Goal: Transaction & Acquisition: Purchase product/service

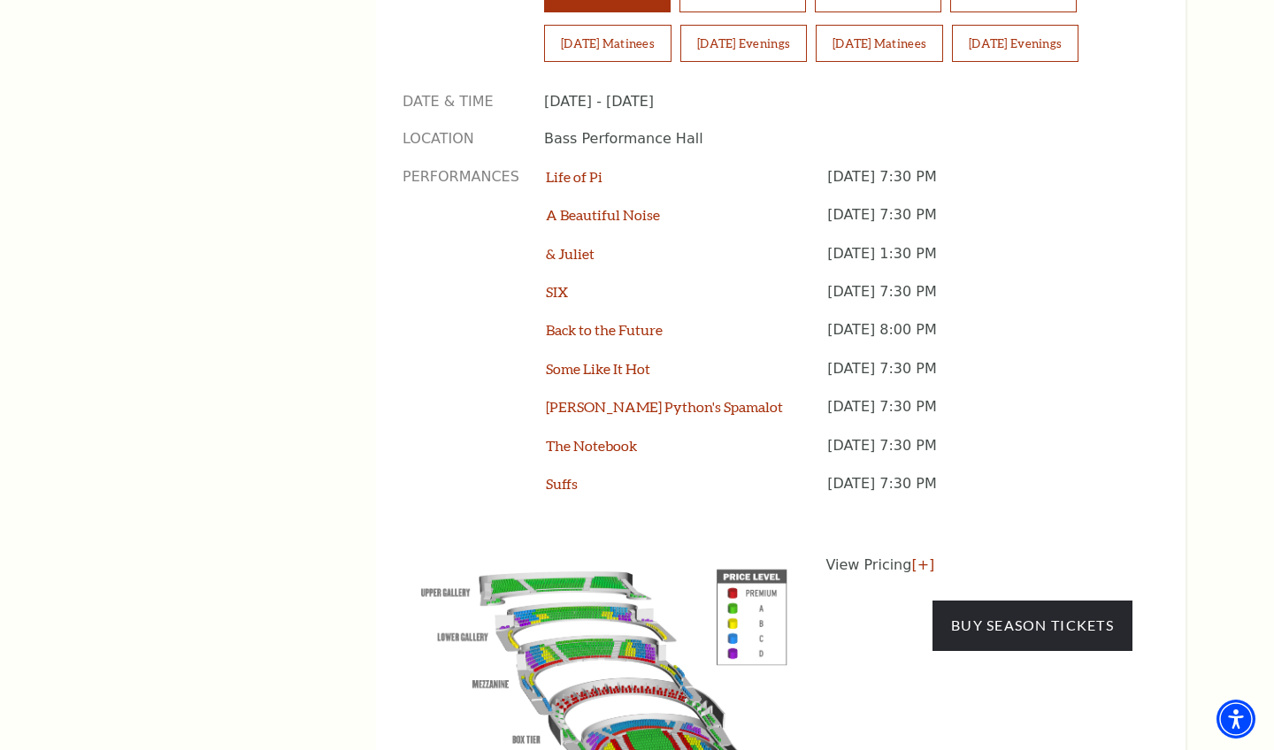
scroll to position [1479, 0]
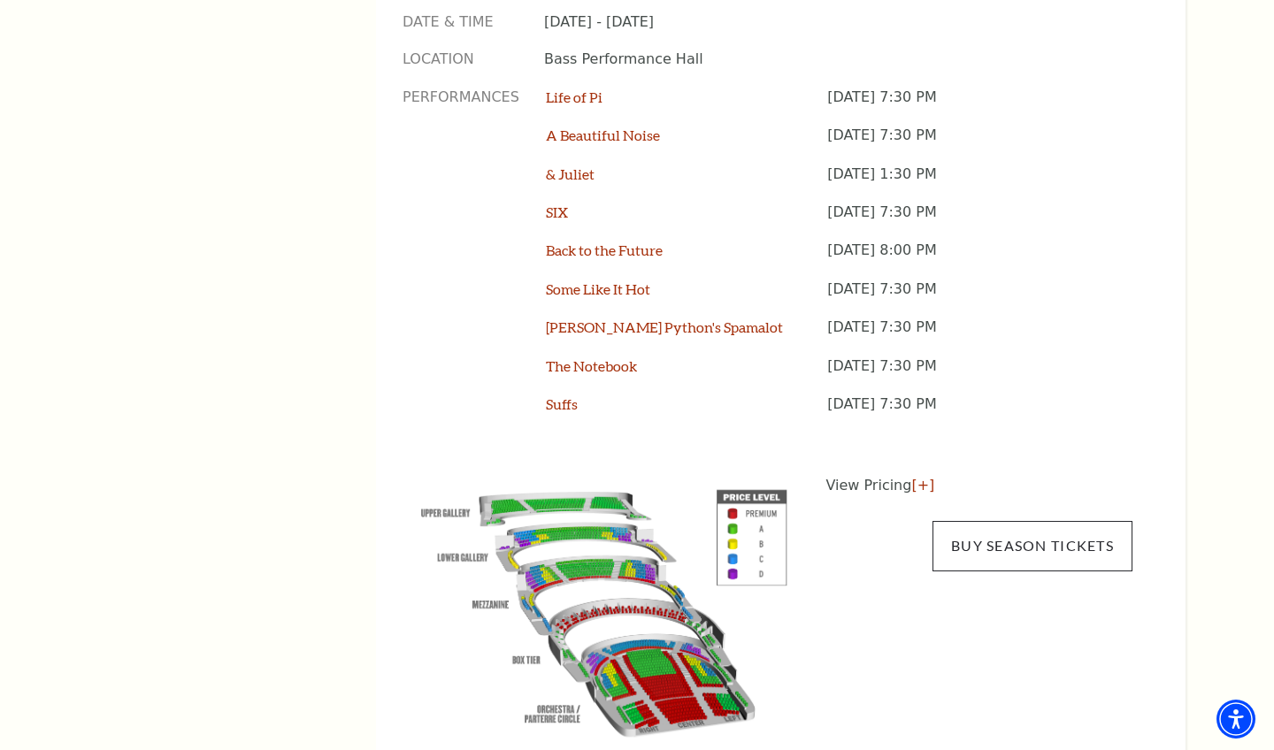
click at [1012, 521] on link "Buy Season Tickets" at bounding box center [1032, 546] width 200 height 50
drag, startPoint x: 1262, startPoint y: 159, endPoint x: 1260, endPoint y: 89, distance: 69.9
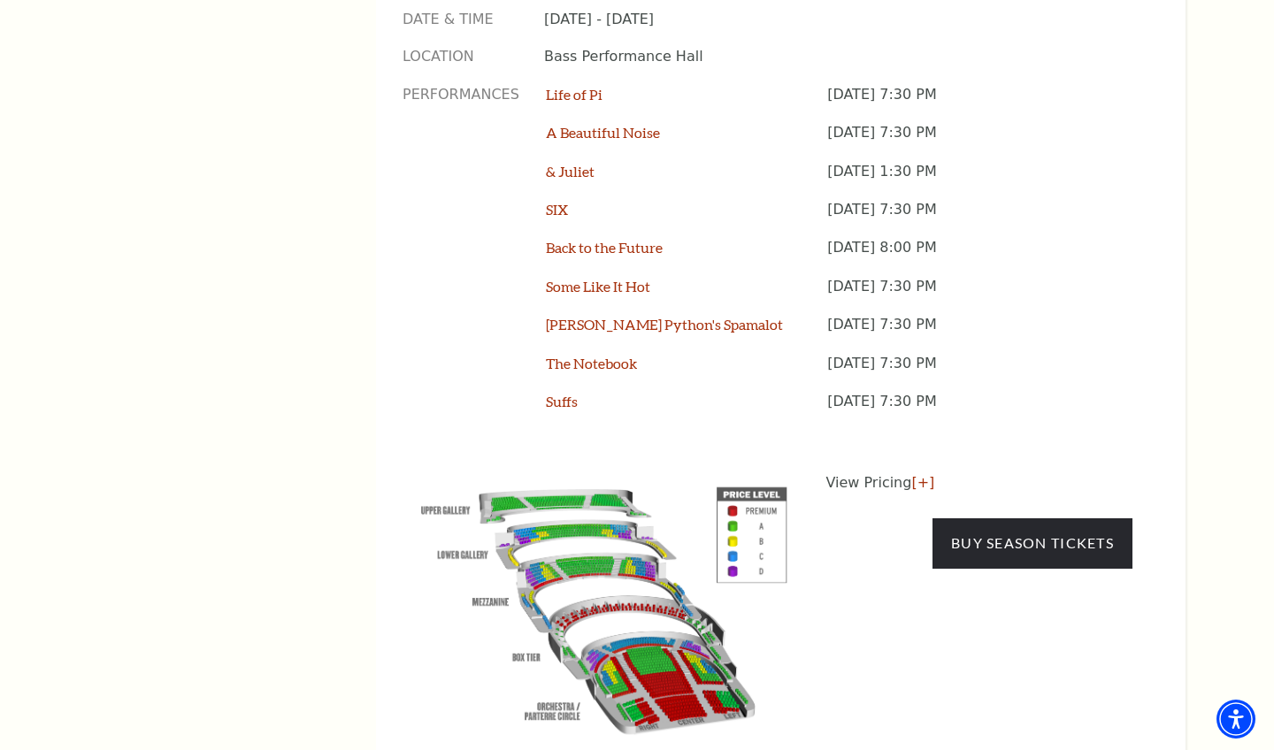
drag, startPoint x: 1250, startPoint y: 144, endPoint x: 1252, endPoint y: 87, distance: 57.5
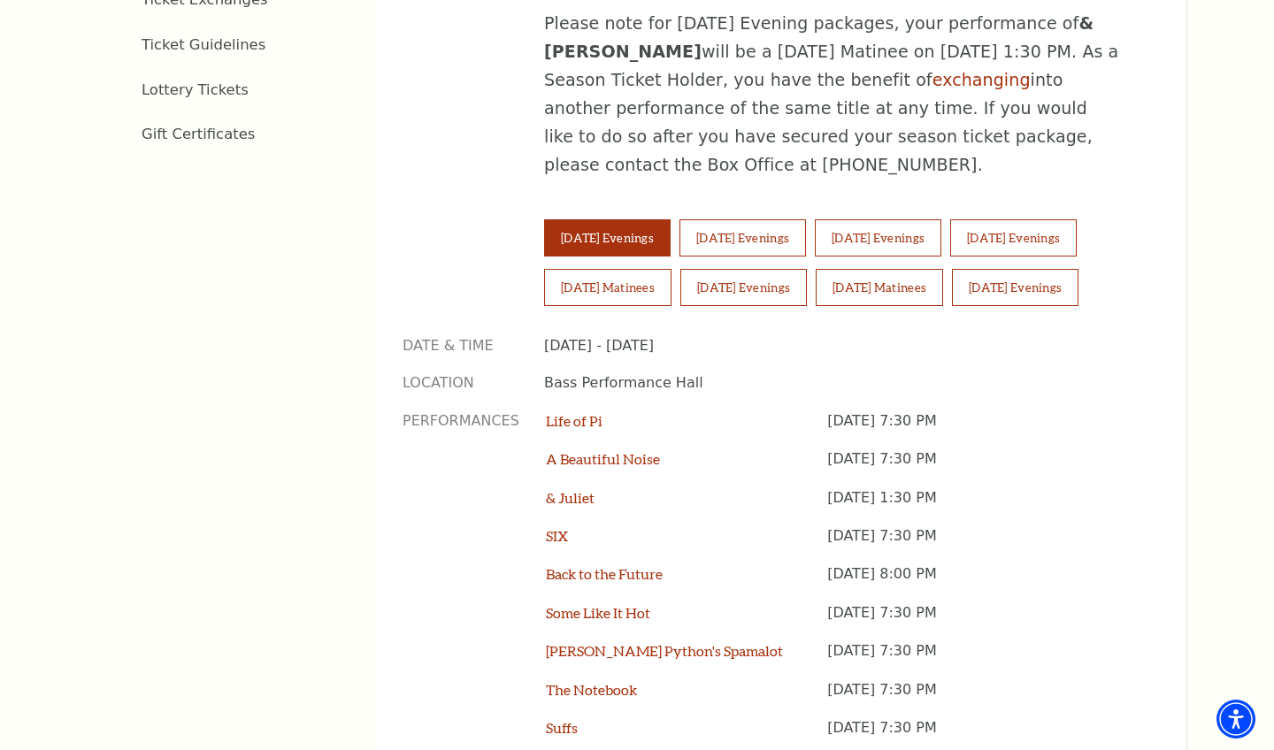
scroll to position [1151, 0]
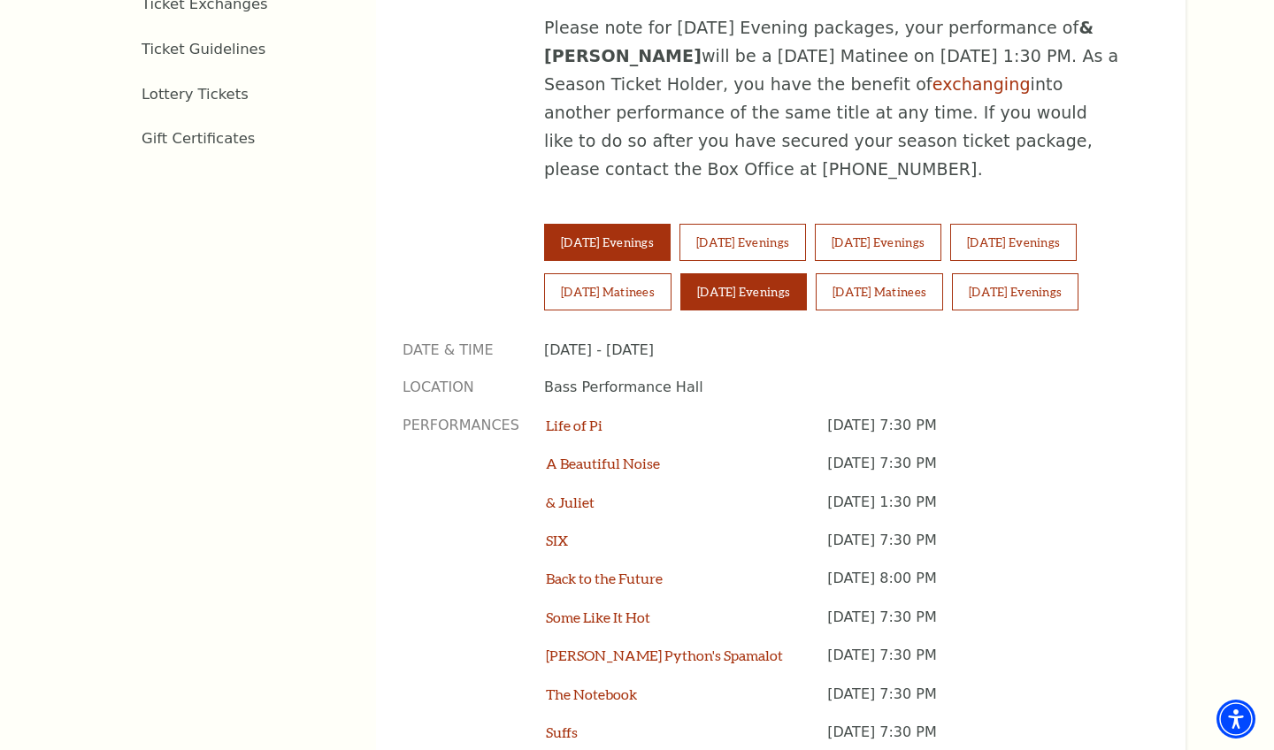
click at [796, 273] on button "[DATE] Evenings" at bounding box center [743, 291] width 127 height 37
click at [1264, 307] on div "Tickets & Events / Season Tickets Season Tickets Now On Sale Broadway At The Ba…" at bounding box center [637, 214] width 1274 height 1892
drag, startPoint x: 1234, startPoint y: 295, endPoint x: 1235, endPoint y: 376, distance: 81.4
click at [1235, 320] on div "Tickets & Events / Season Tickets Season Tickets Now On Sale Broadway At The Ba…" at bounding box center [637, 214] width 1274 height 1892
drag, startPoint x: 1235, startPoint y: 376, endPoint x: 1235, endPoint y: 401, distance: 24.8
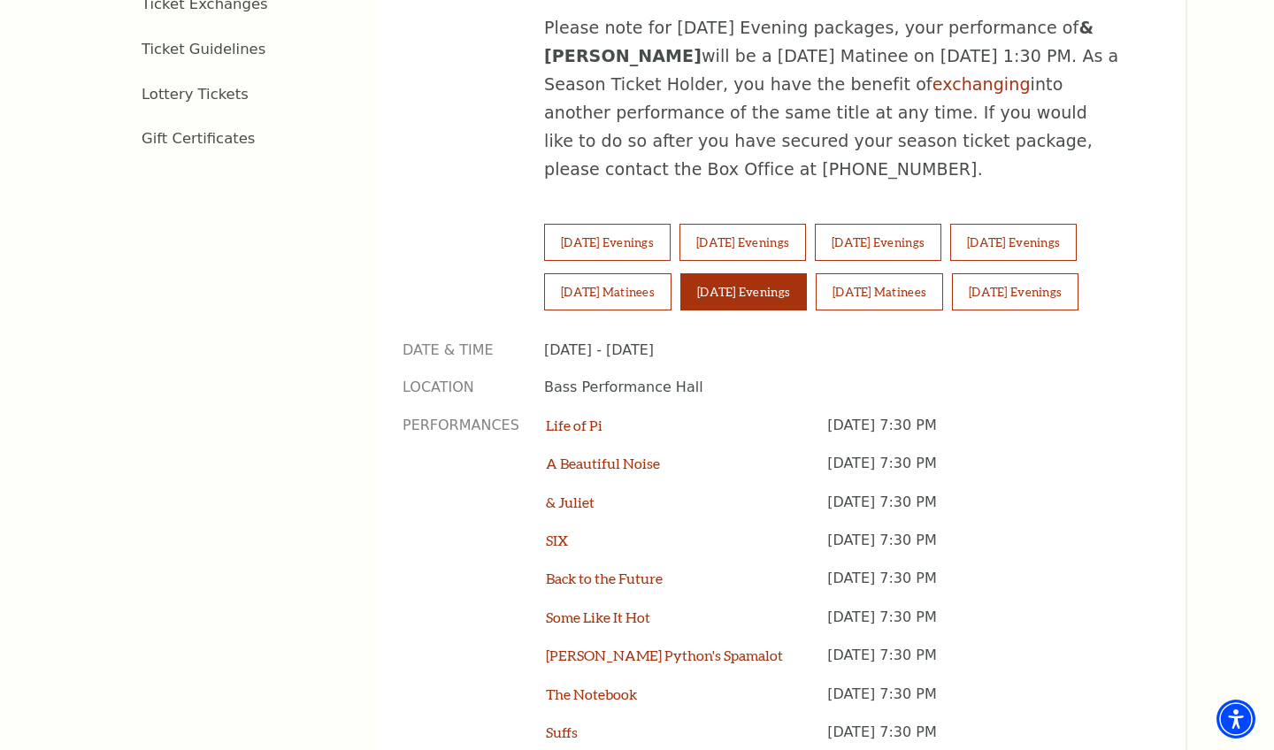
click at [1235, 401] on div "Tickets & Events / Season Tickets Season Tickets Now On Sale Broadway At The Ba…" at bounding box center [637, 214] width 1274 height 1892
click at [1239, 604] on div "Tickets & Events / Season Tickets Season Tickets Now On Sale Broadway At The Ba…" at bounding box center [637, 214] width 1274 height 1892
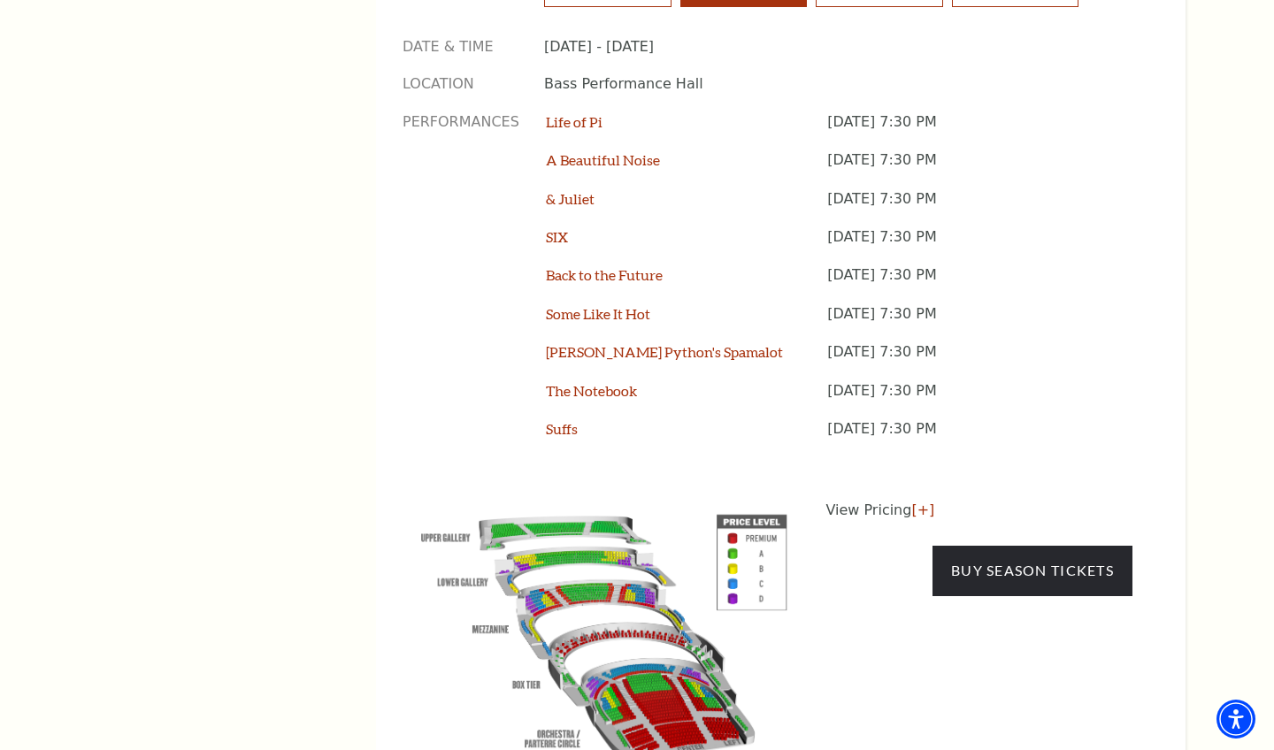
scroll to position [1442, 0]
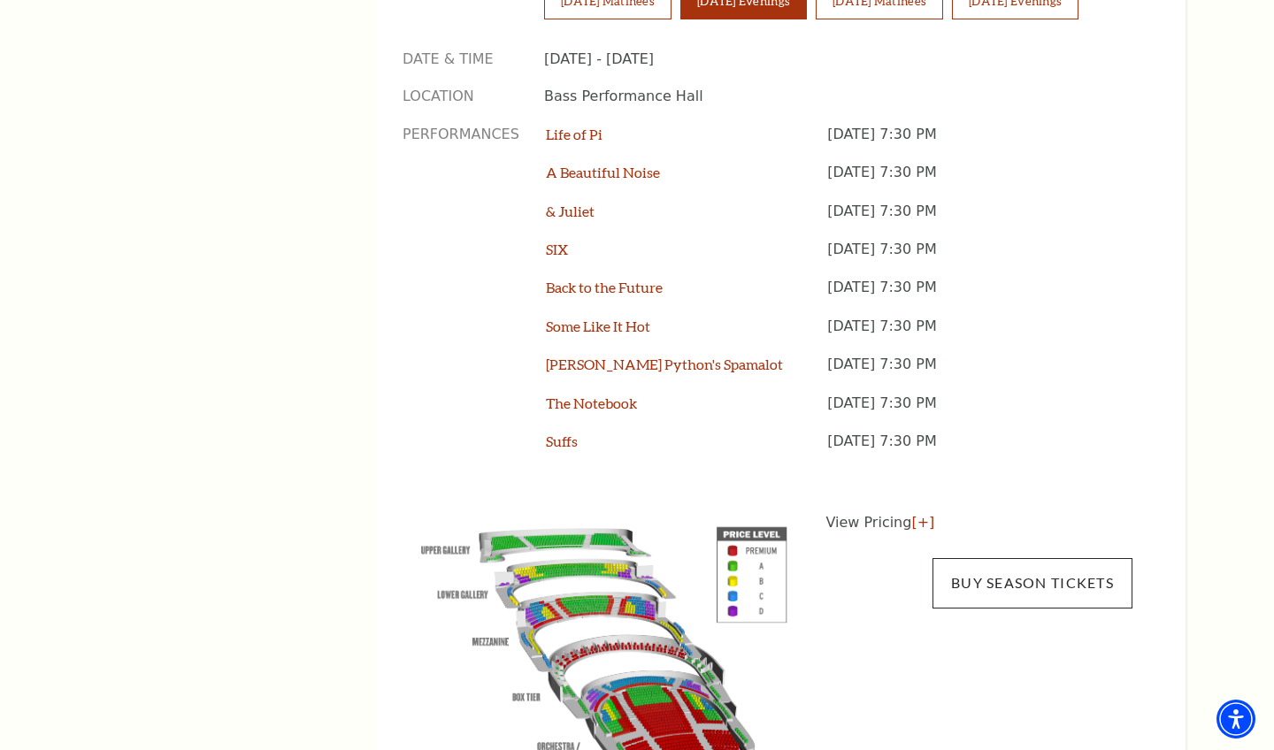
click at [1013, 558] on link "Buy Season Tickets" at bounding box center [1032, 583] width 200 height 50
